Goal: Task Accomplishment & Management: Use online tool/utility

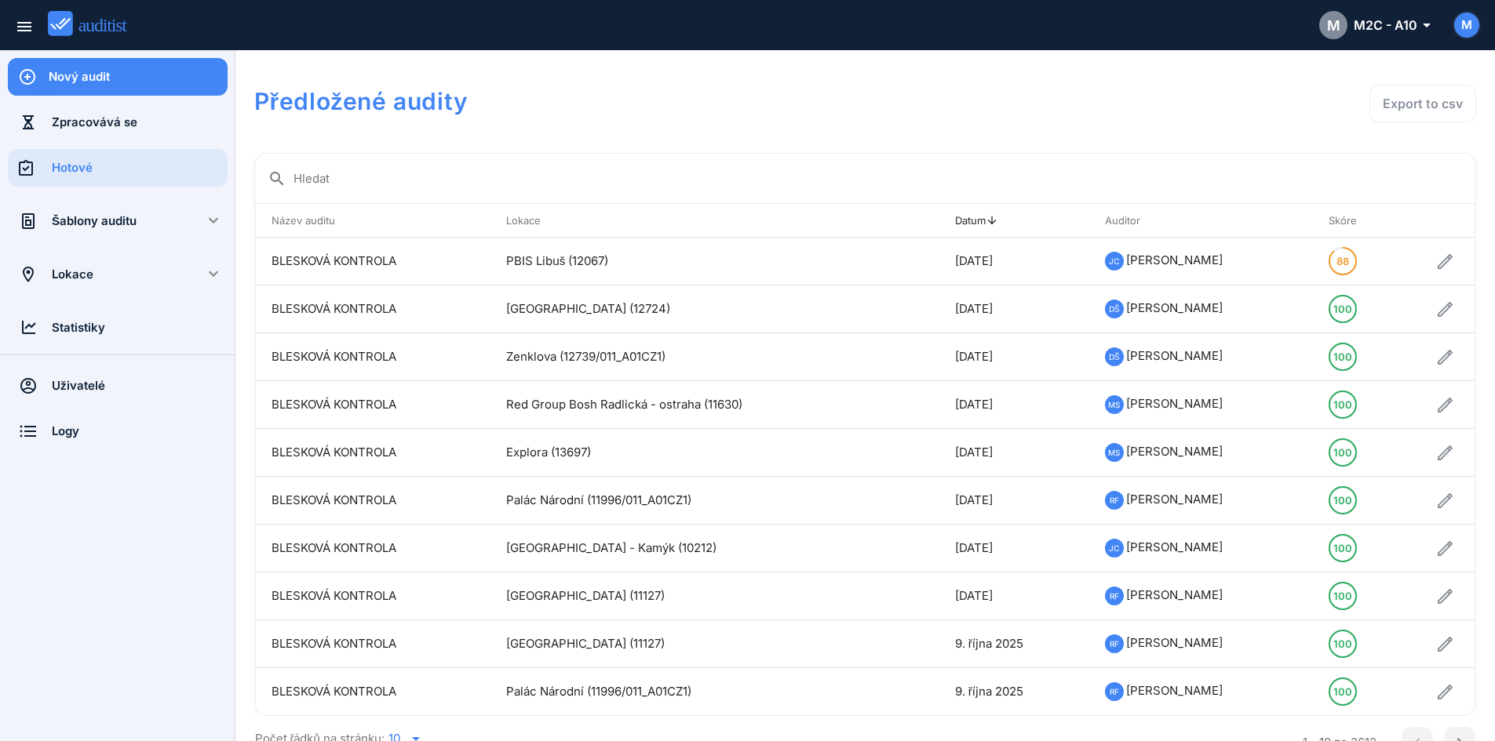
click at [92, 218] on div "Šablony auditu" at bounding box center [118, 221] width 132 height 17
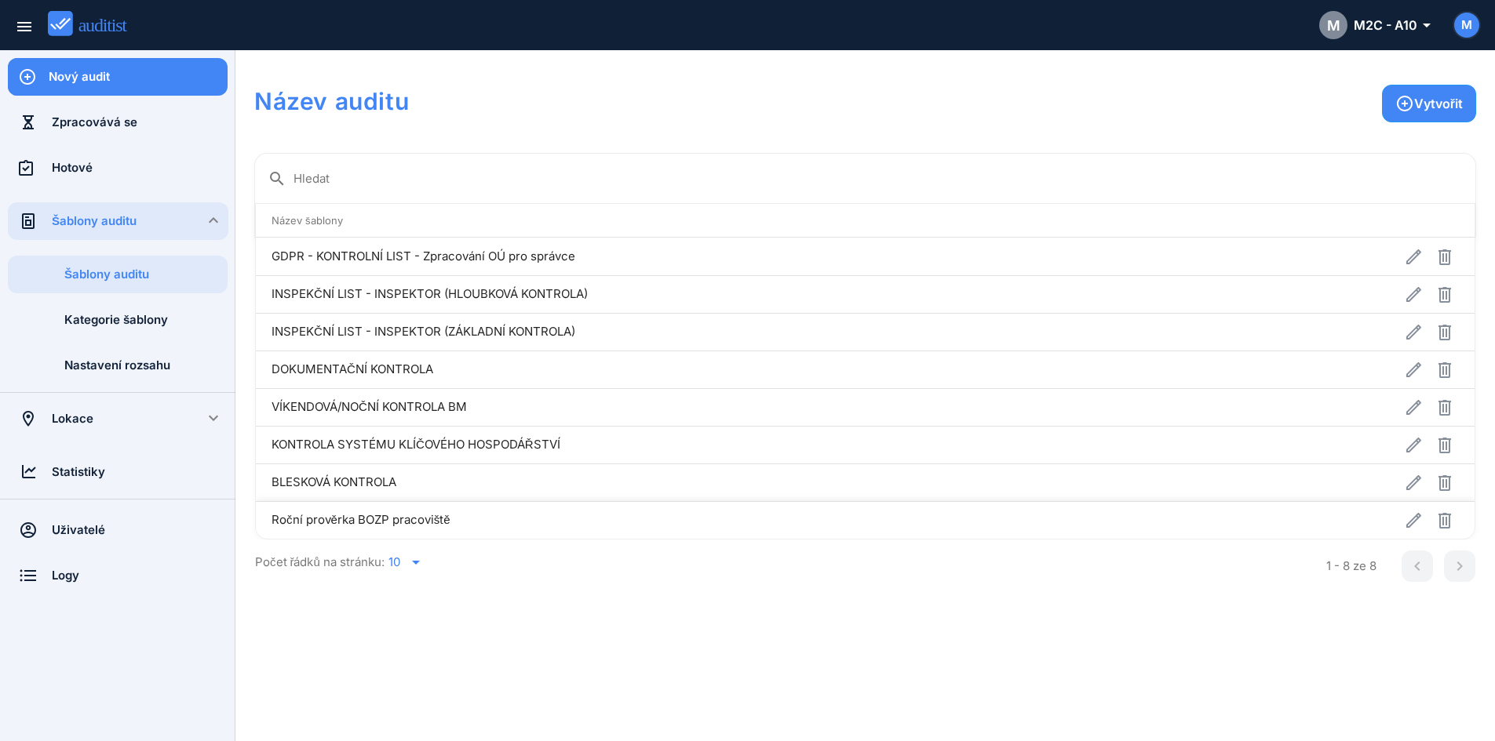
click at [341, 516] on td "Roční prověrka BOZP pracoviště" at bounding box center [739, 520] width 966 height 38
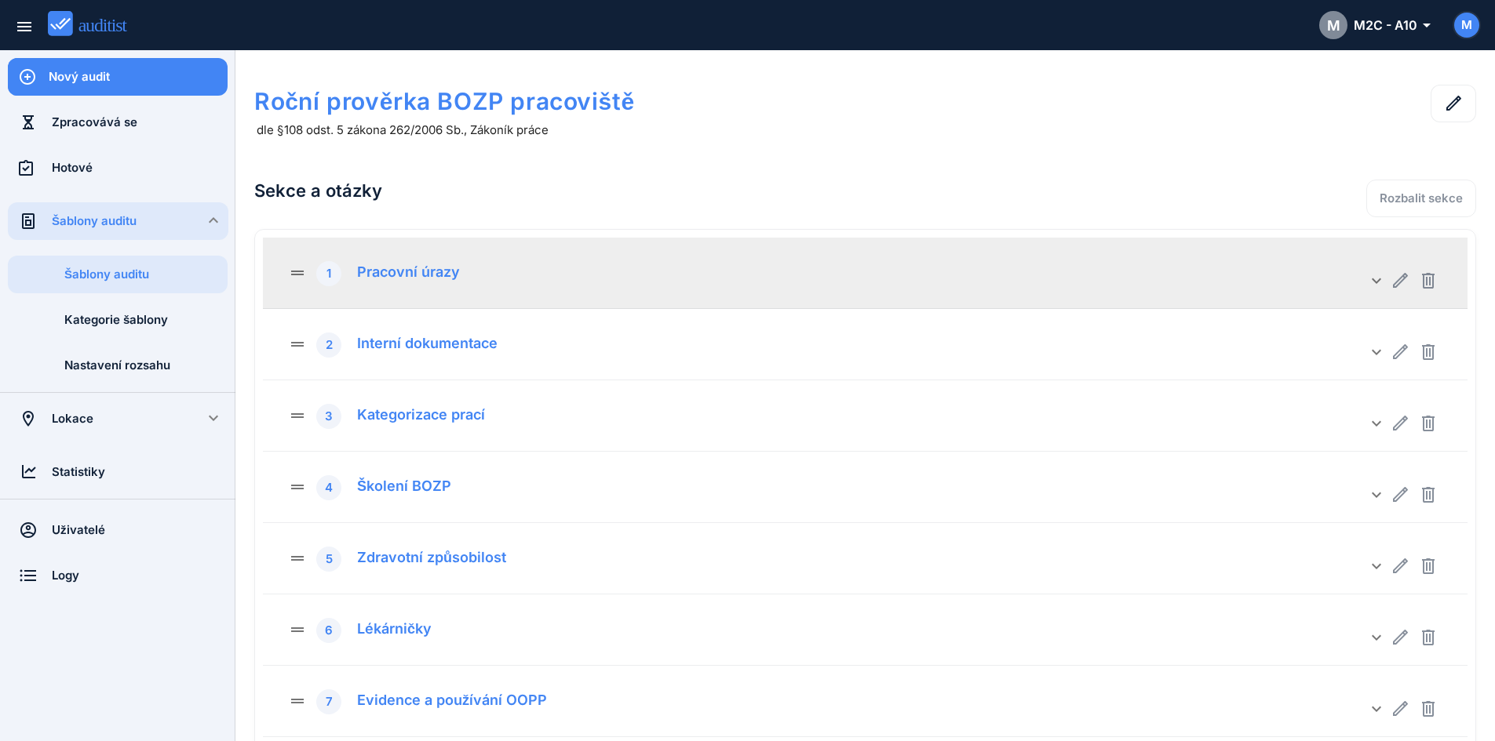
click at [288, 268] on icon "drag_handle" at bounding box center [302, 271] width 28 height 24
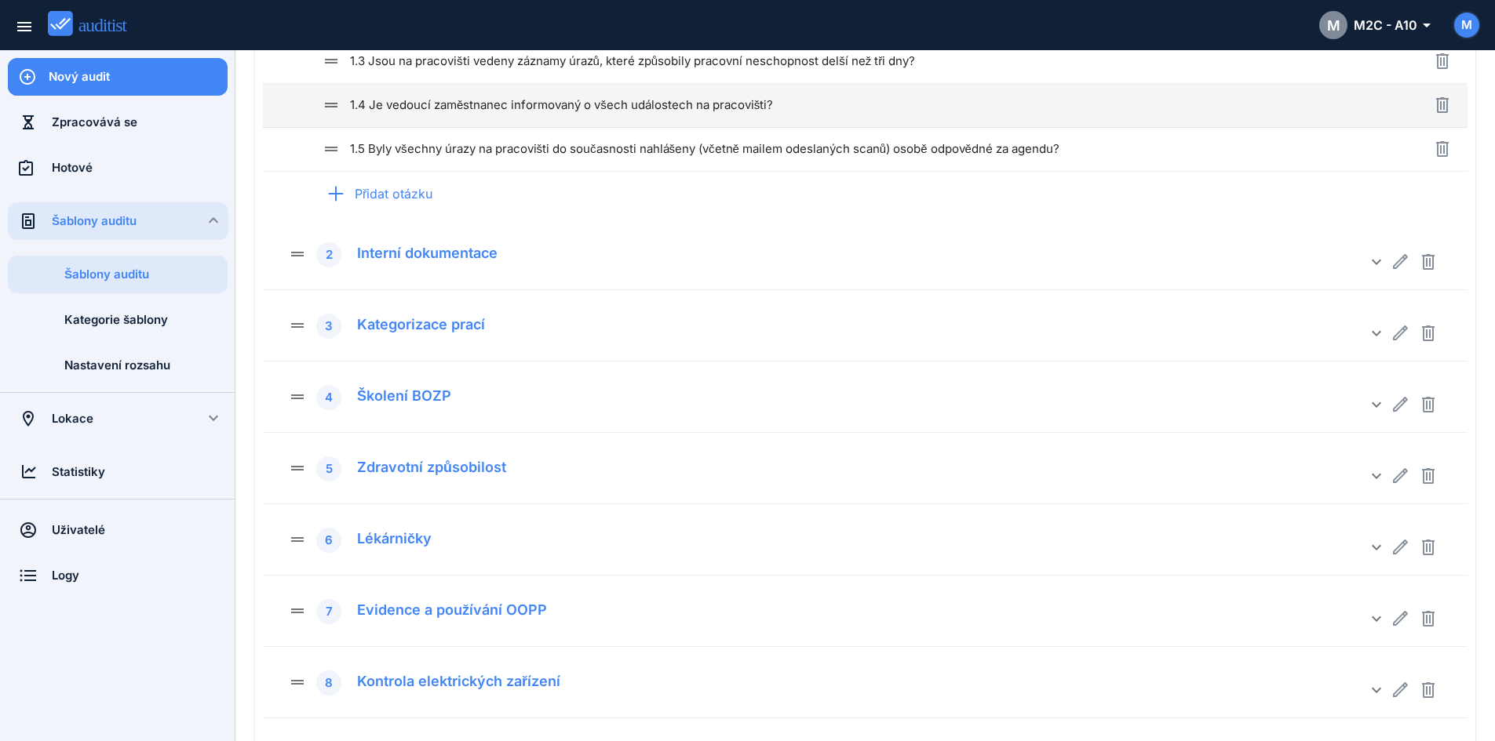
scroll to position [392, 0]
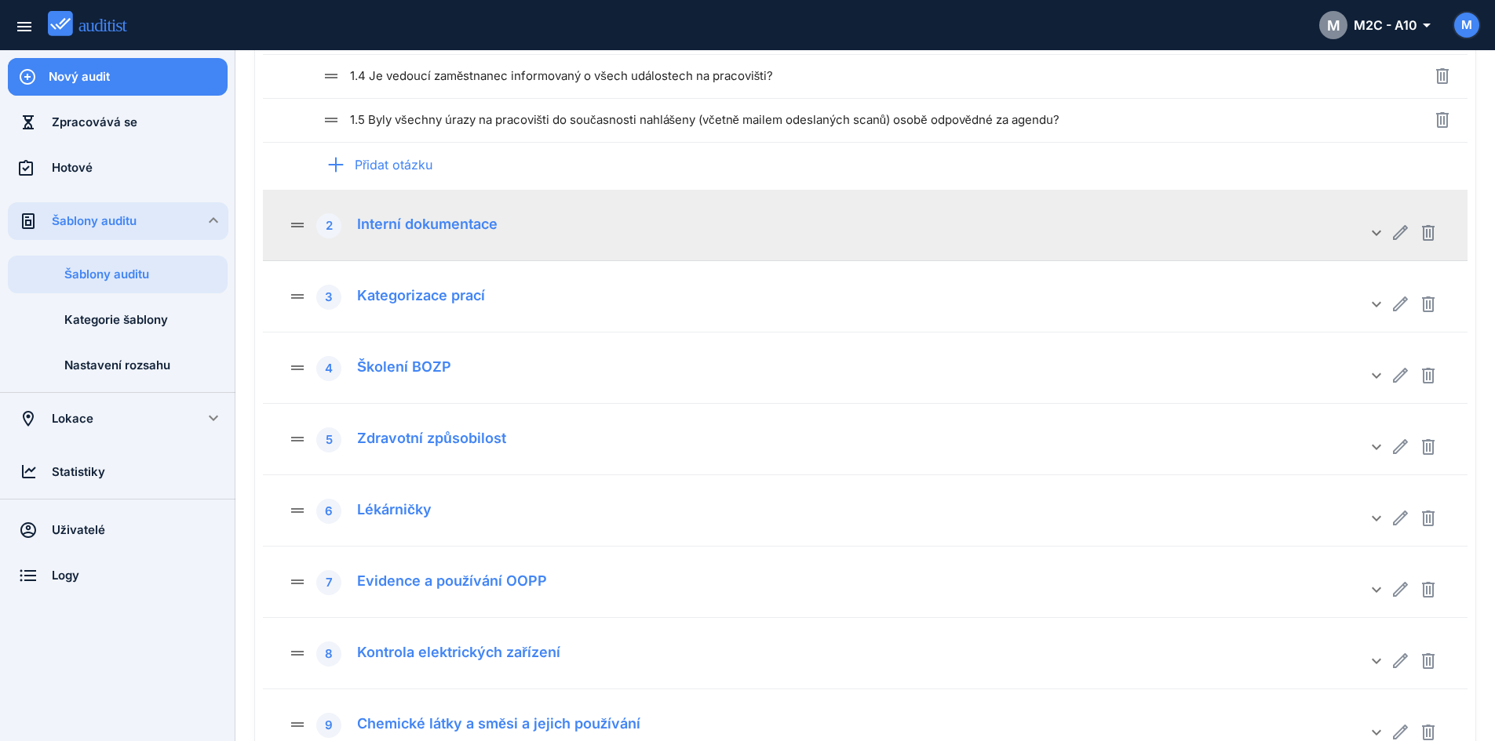
click at [295, 228] on icon "drag_handle" at bounding box center [302, 223] width 28 height 24
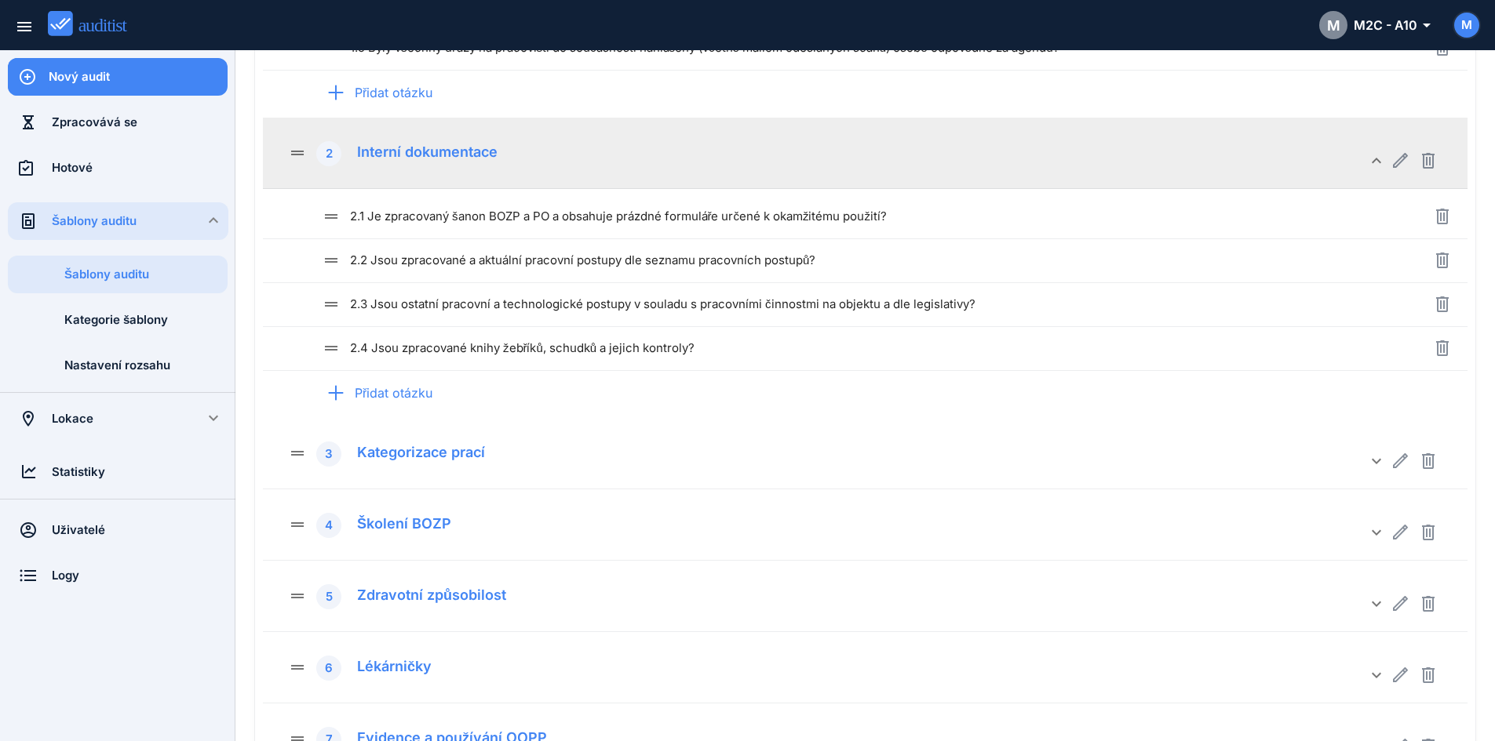
scroll to position [628, 0]
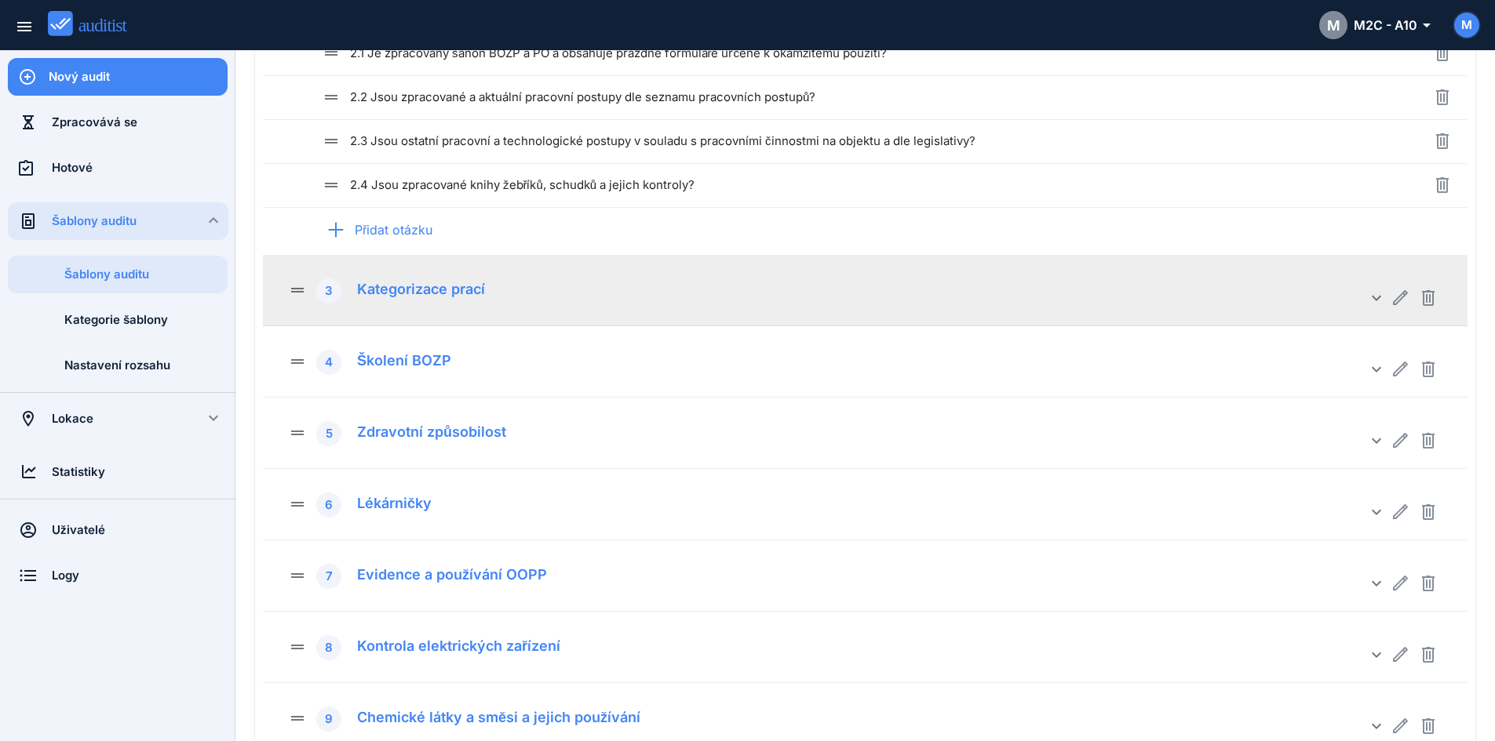
click at [303, 288] on icon "drag_handle" at bounding box center [302, 288] width 28 height 24
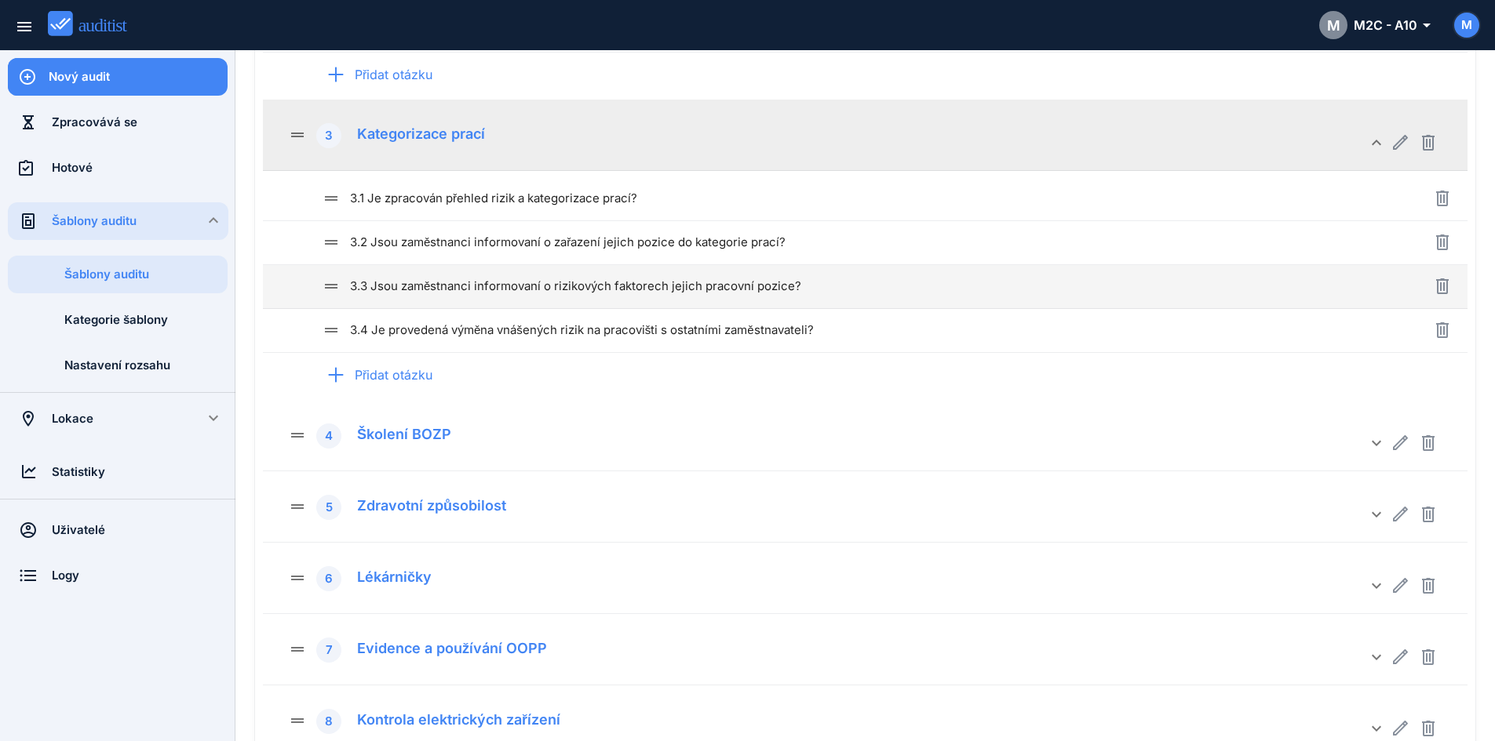
scroll to position [785, 0]
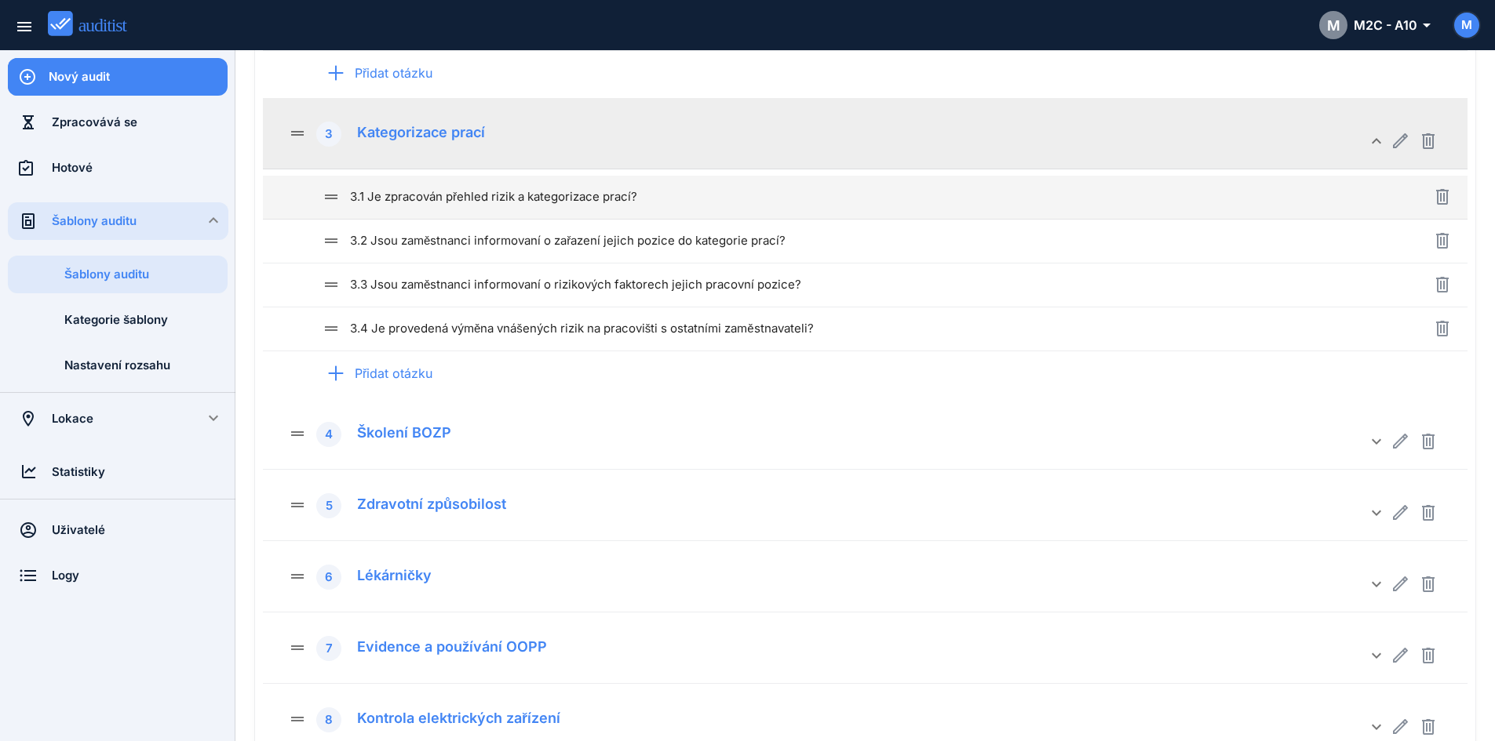
click at [328, 200] on icon "drag_handle" at bounding box center [336, 197] width 28 height 19
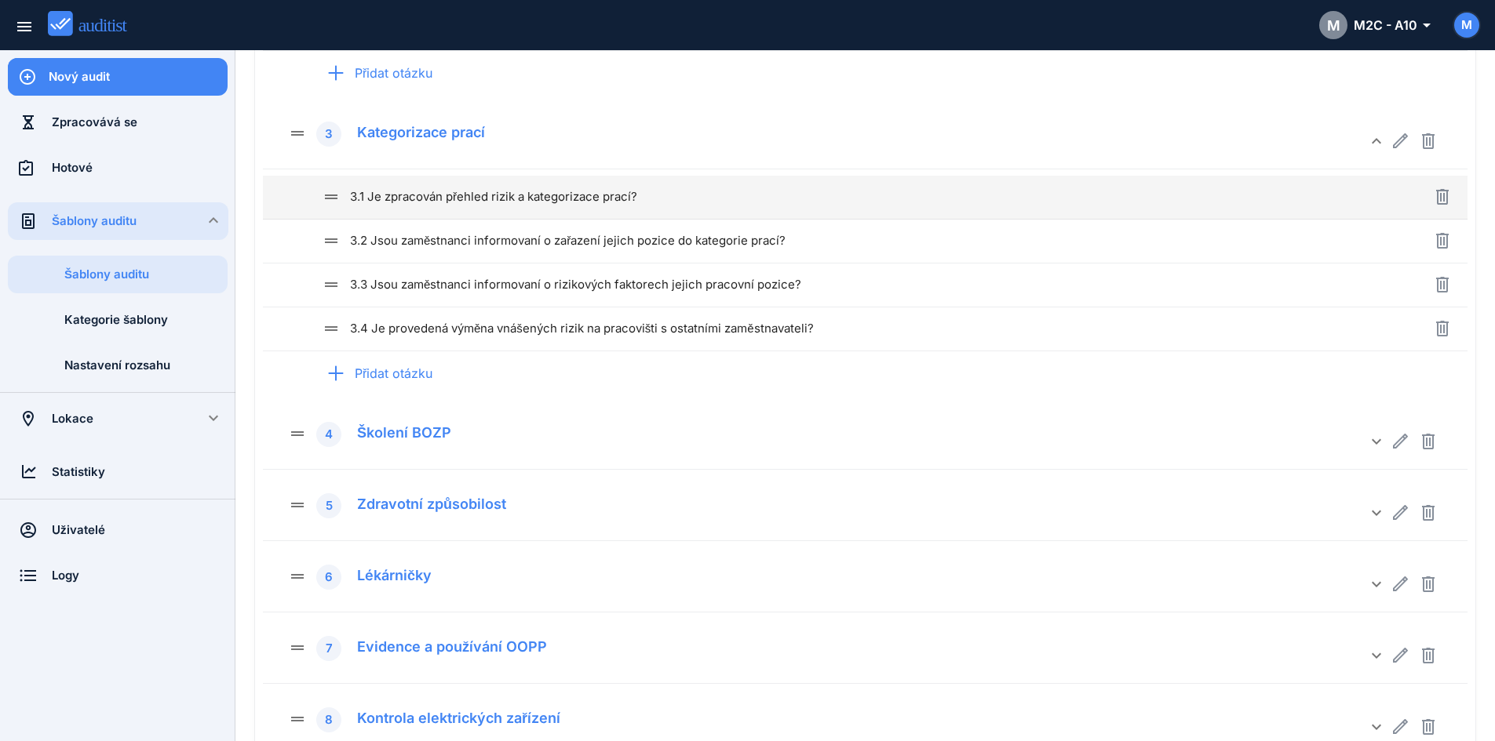
type input "**********"
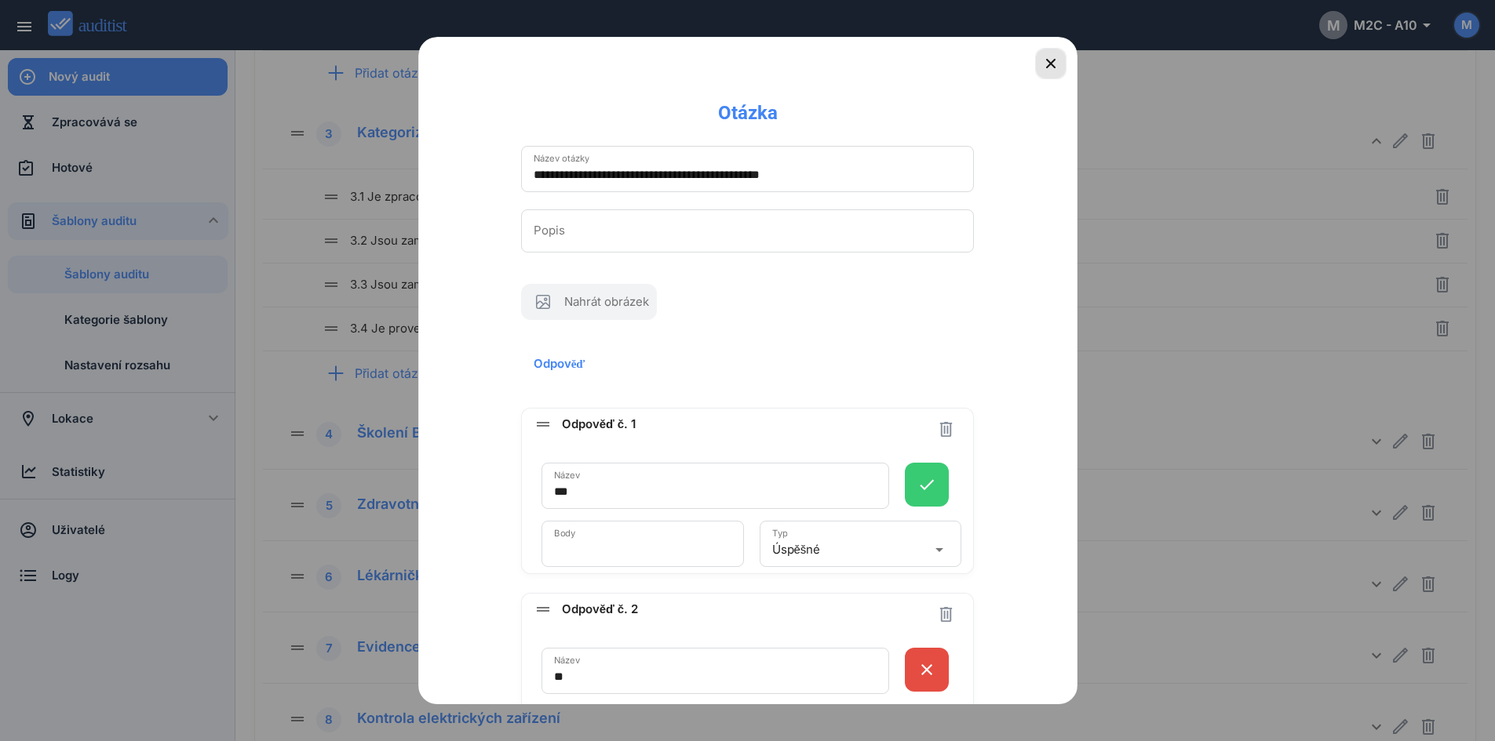
click at [1041, 61] on icon "button" at bounding box center [1050, 63] width 19 height 19
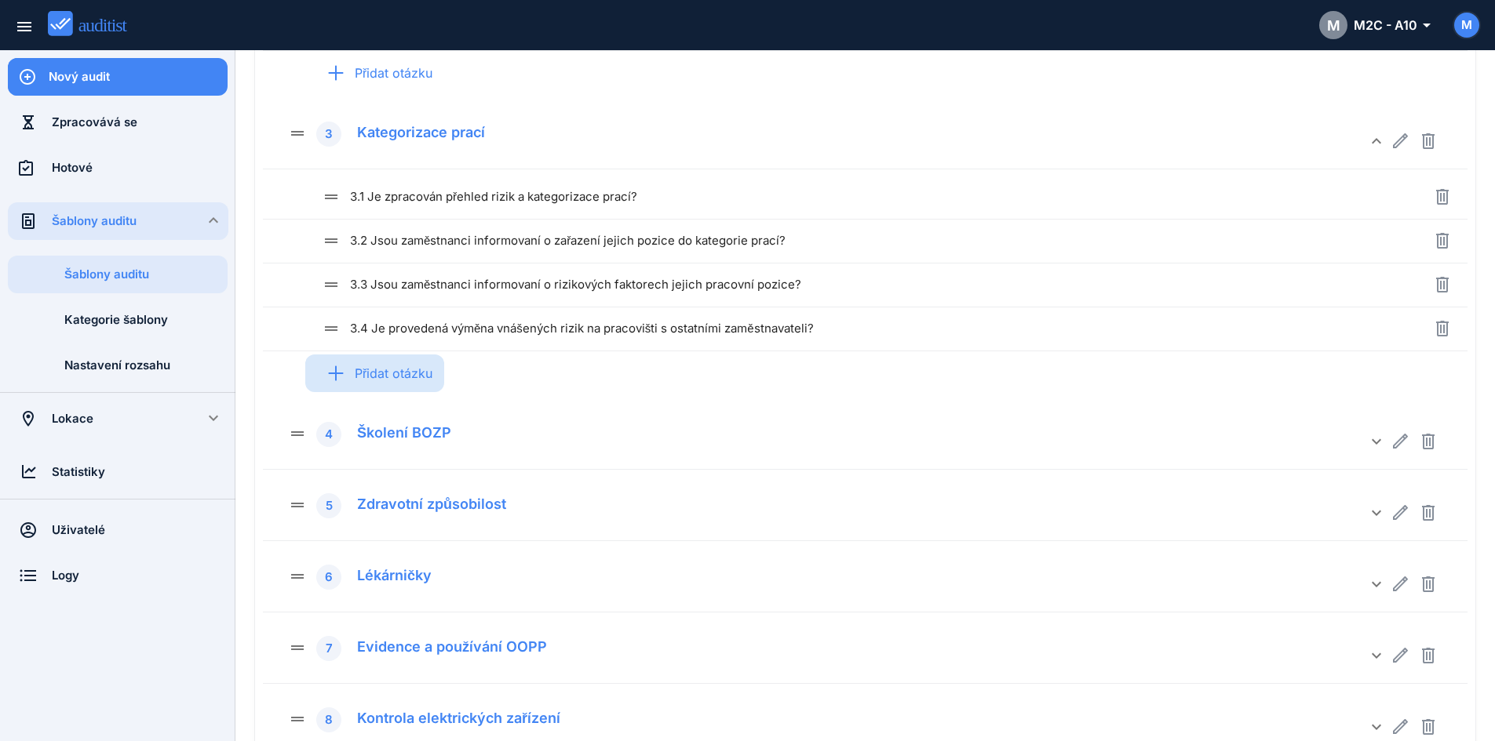
click at [366, 377] on div "Přidat otázku" at bounding box center [374, 373] width 139 height 61
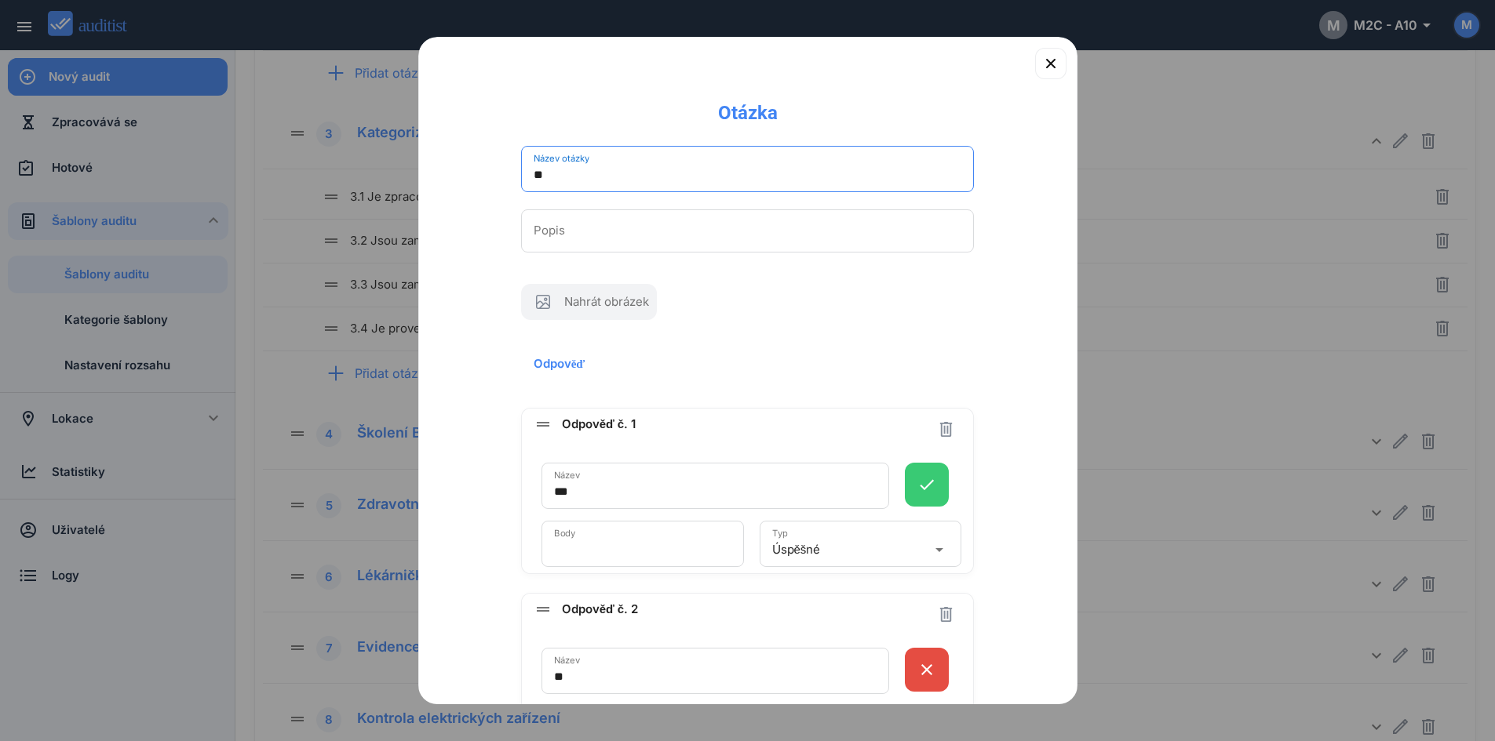
type input "*"
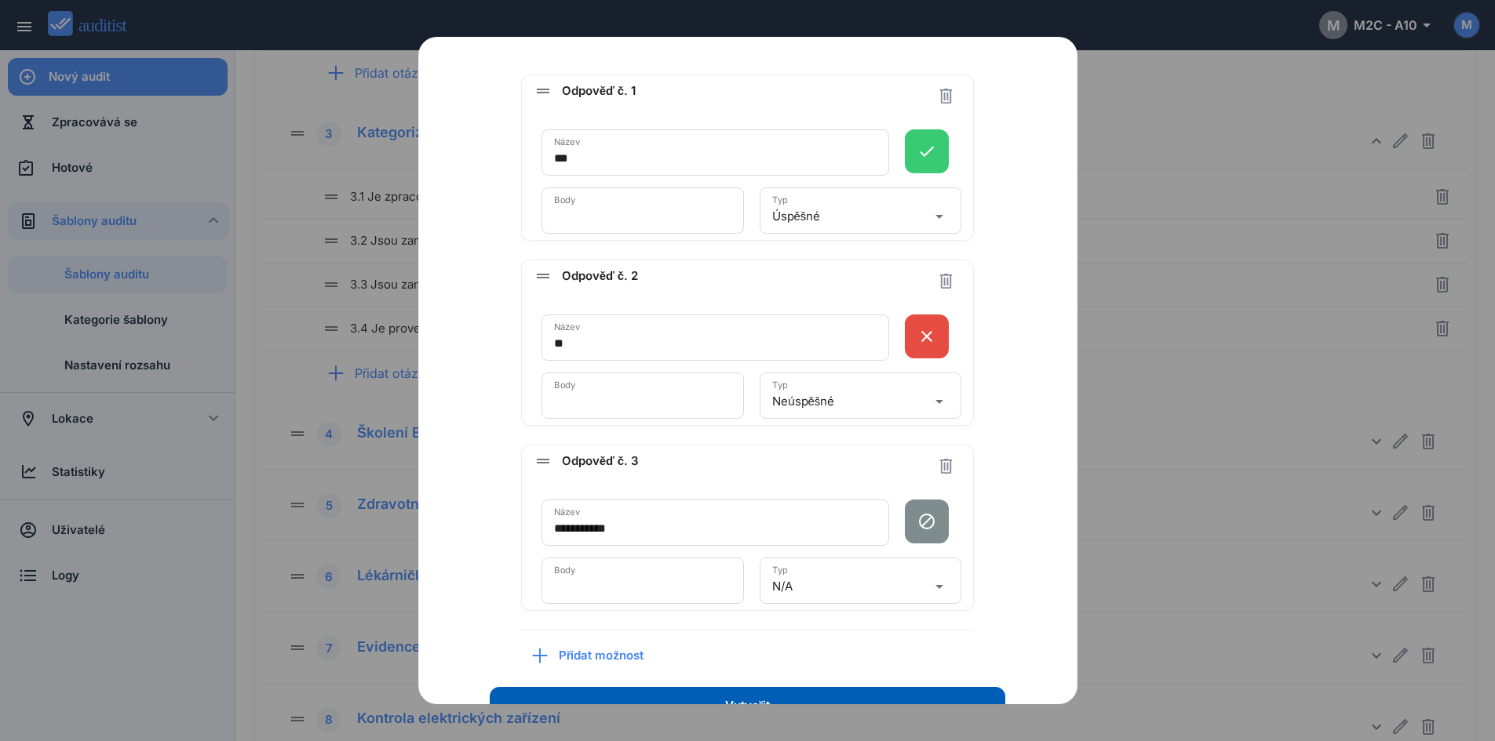
scroll to position [392, 0]
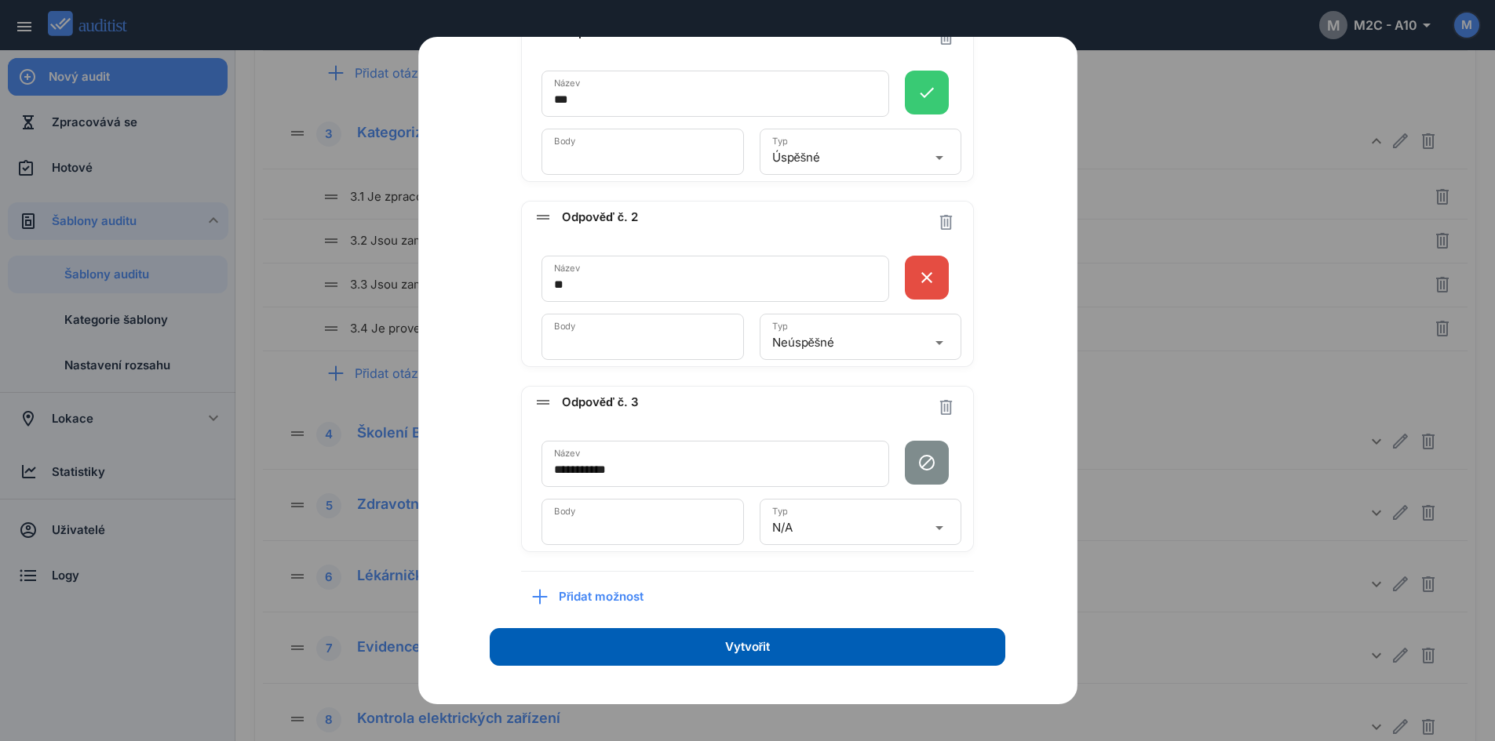
type input "**********"
click at [931, 528] on icon "arrow_drop_down" at bounding box center [939, 528] width 19 height 19
click at [819, 599] on link "N/A" at bounding box center [852, 600] width 196 height 38
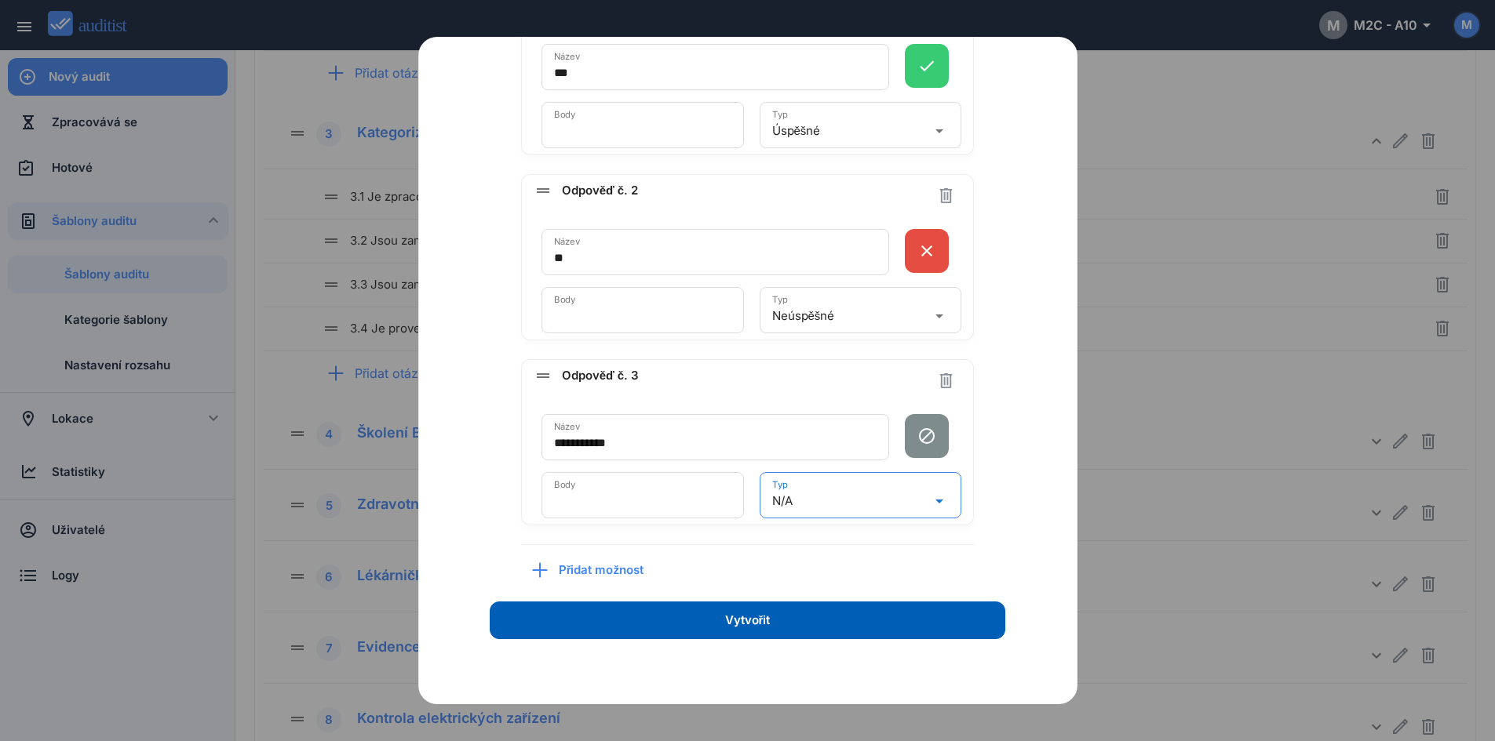
scroll to position [431, 0]
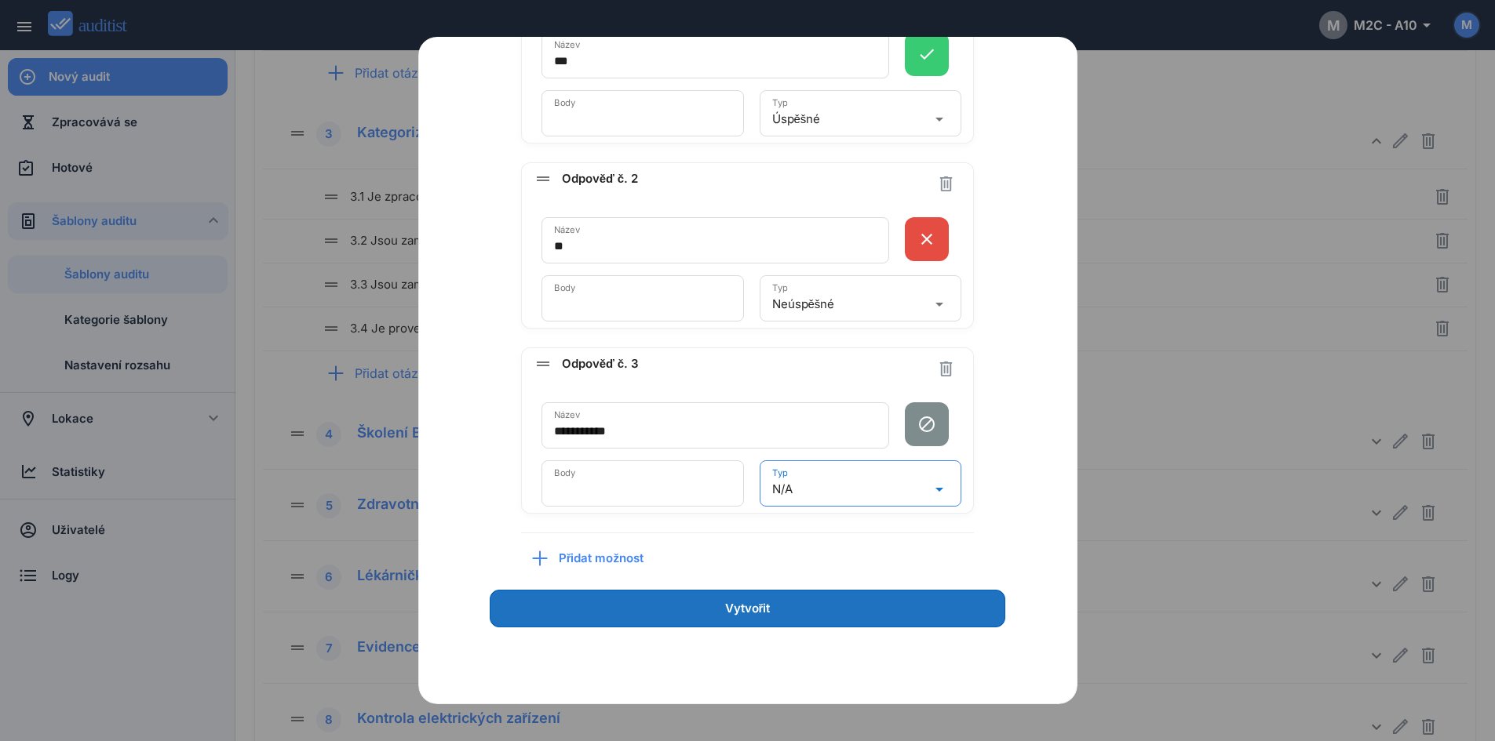
click at [741, 607] on span "Vytvořit" at bounding box center [748, 609] width 46 height 18
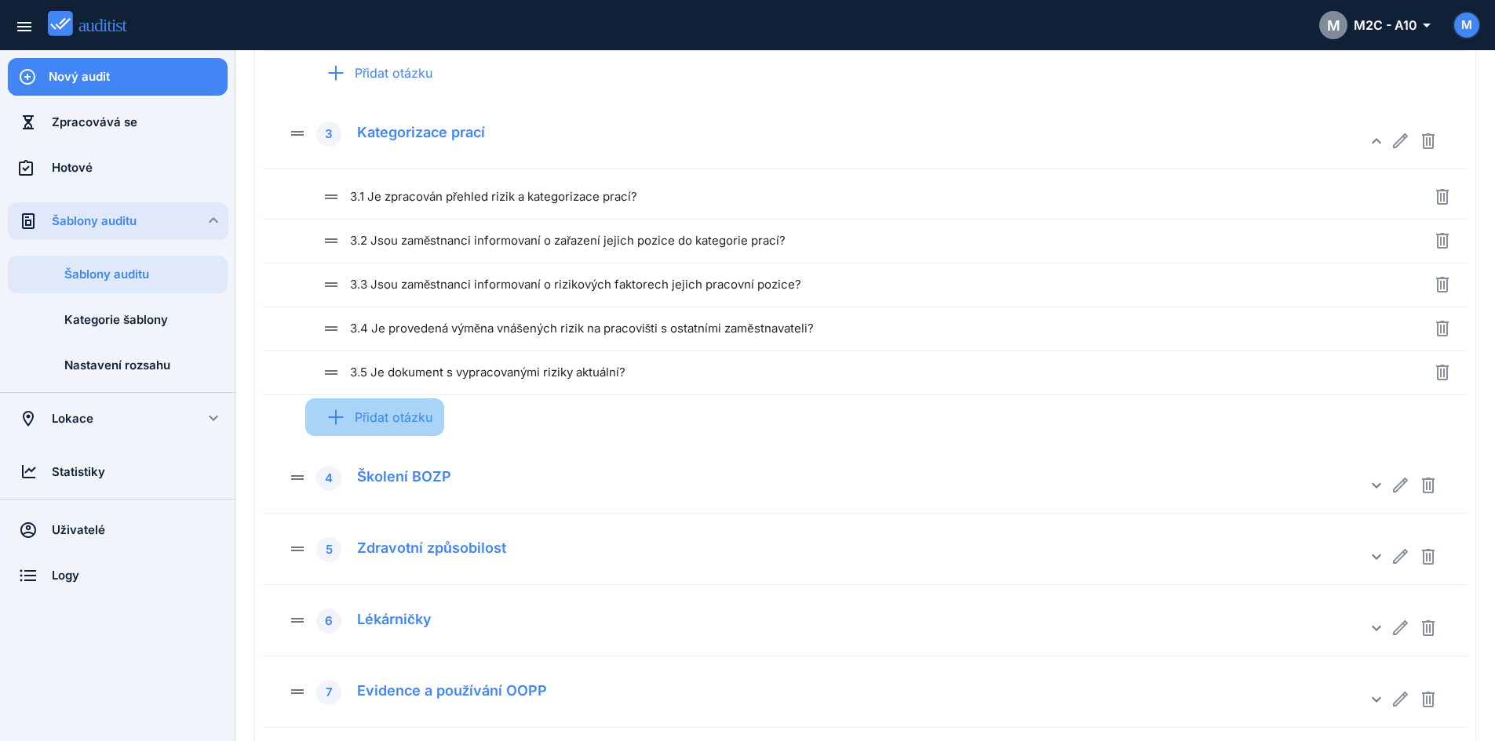
click at [370, 414] on div "Přidat otázku" at bounding box center [374, 417] width 139 height 61
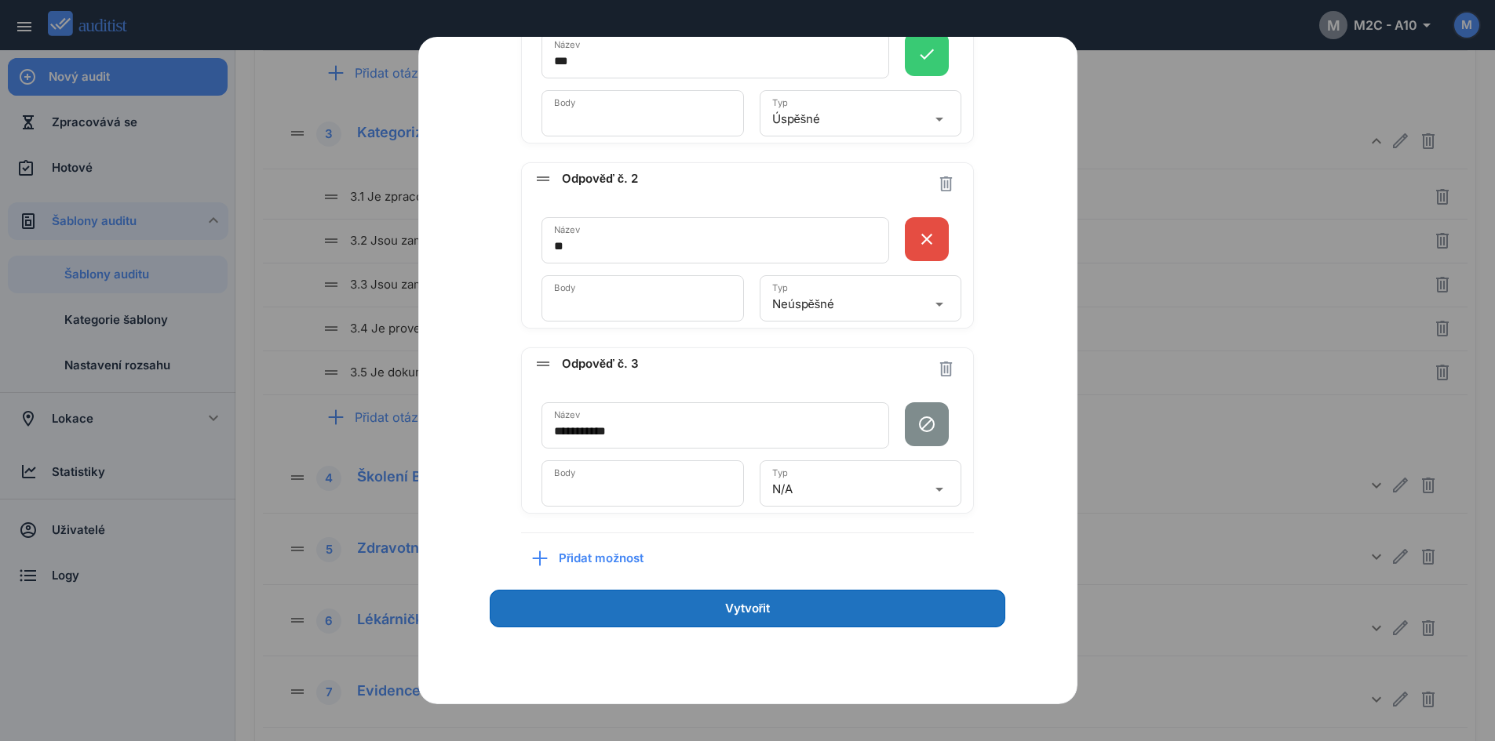
type input "**********"
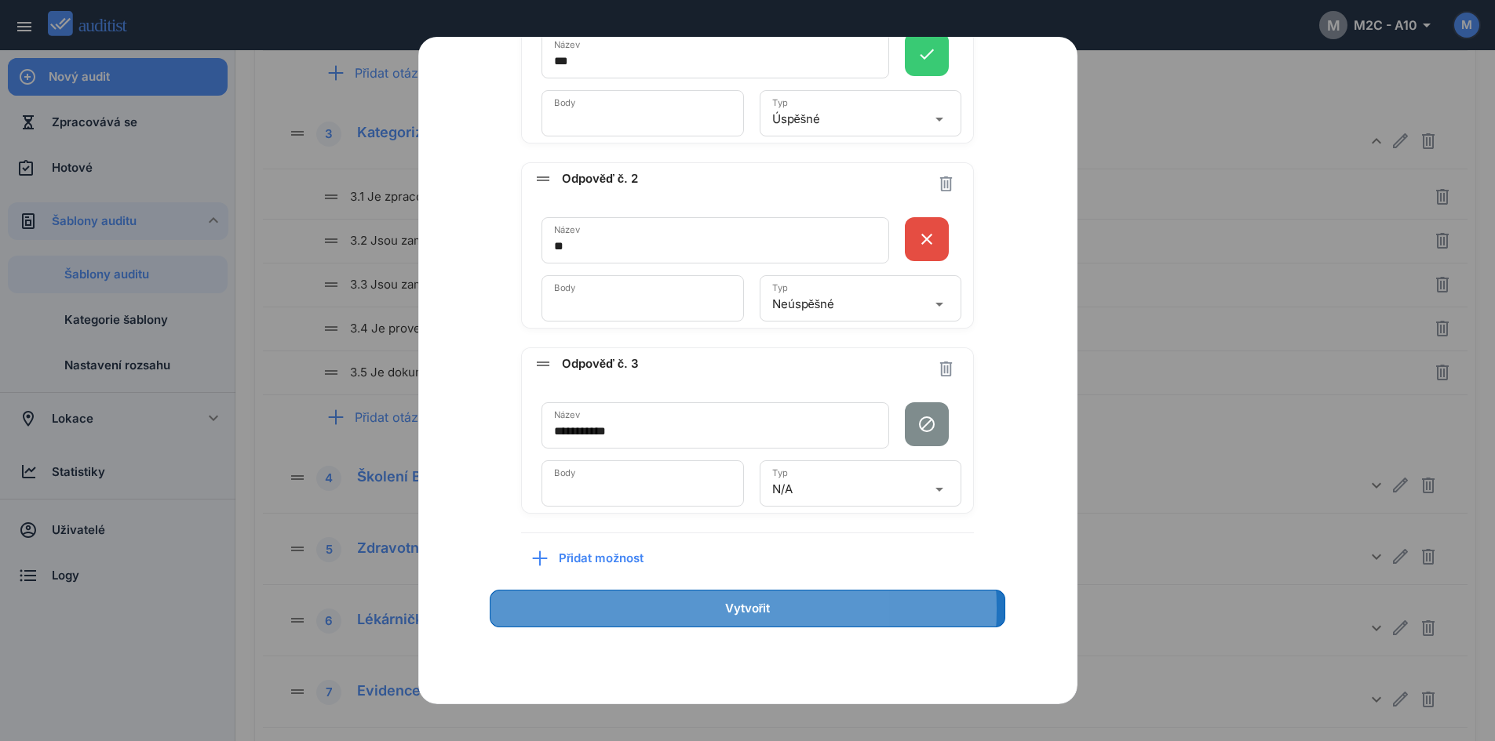
click at [725, 608] on span "Vytvořit" at bounding box center [748, 609] width 46 height 18
